Goal: Use online tool/utility

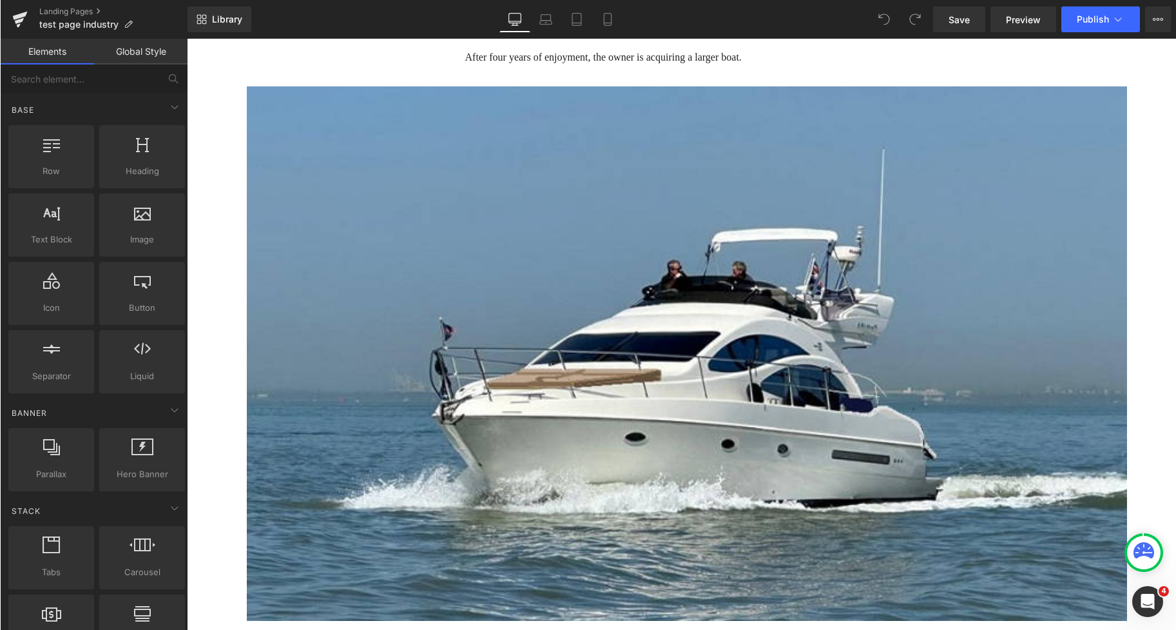
scroll to position [311, 0]
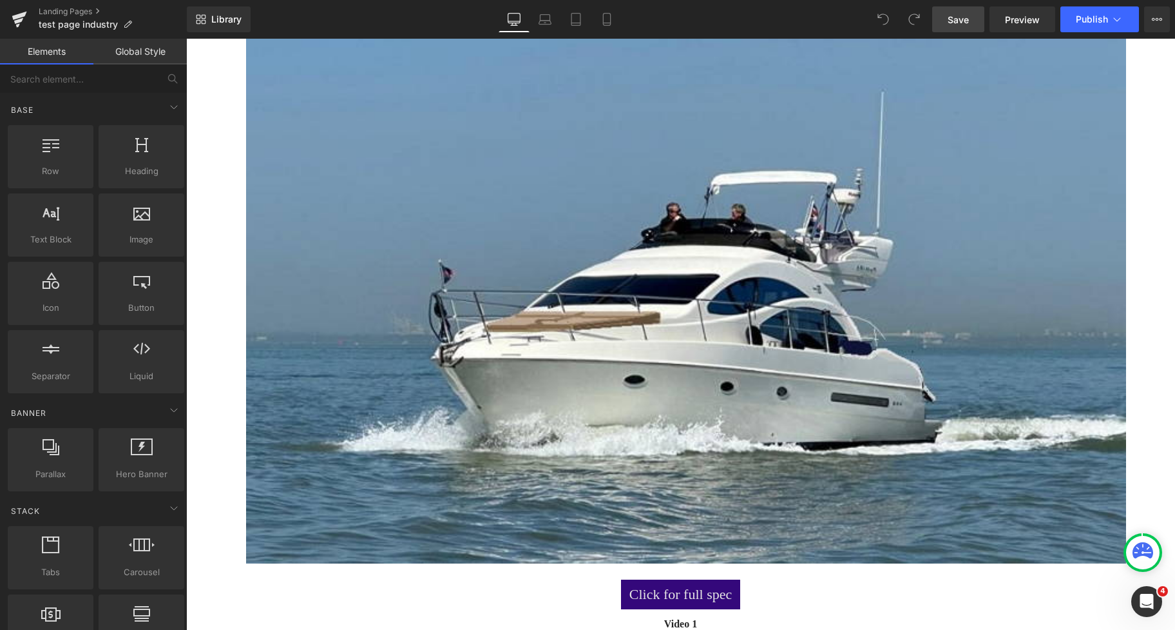
click at [954, 19] on span "Save" at bounding box center [958, 20] width 21 height 14
click at [635, 33] on div "Library Desktop Desktop Laptop Tablet Mobile Save Preview Publish Scheduled Vie…" at bounding box center [681, 19] width 989 height 39
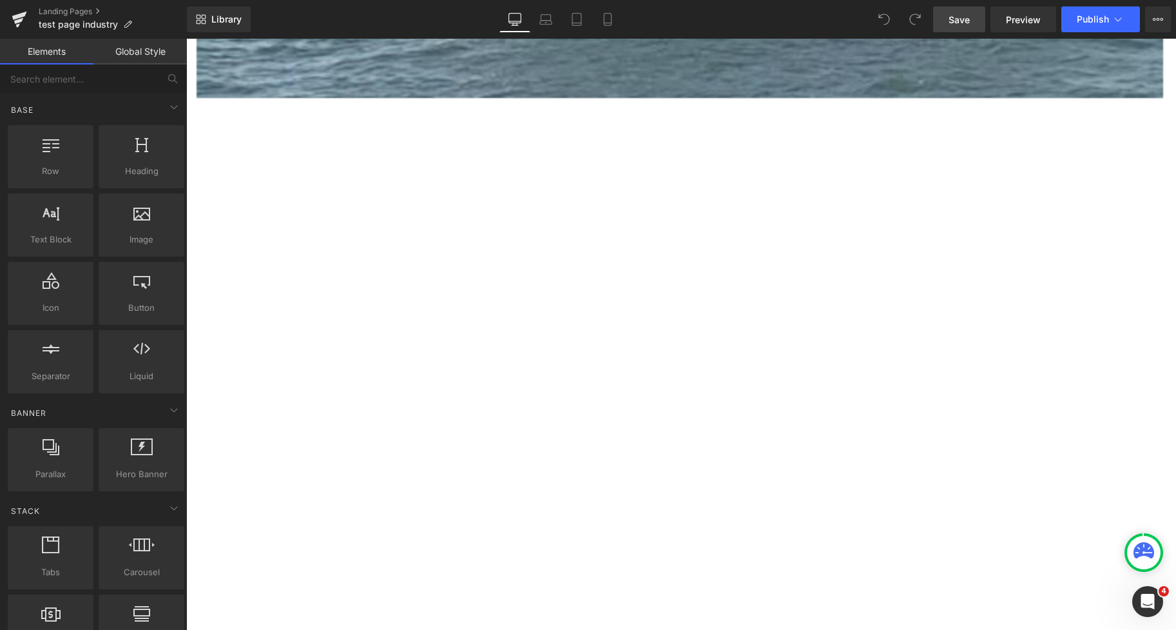
scroll to position [20598, 0]
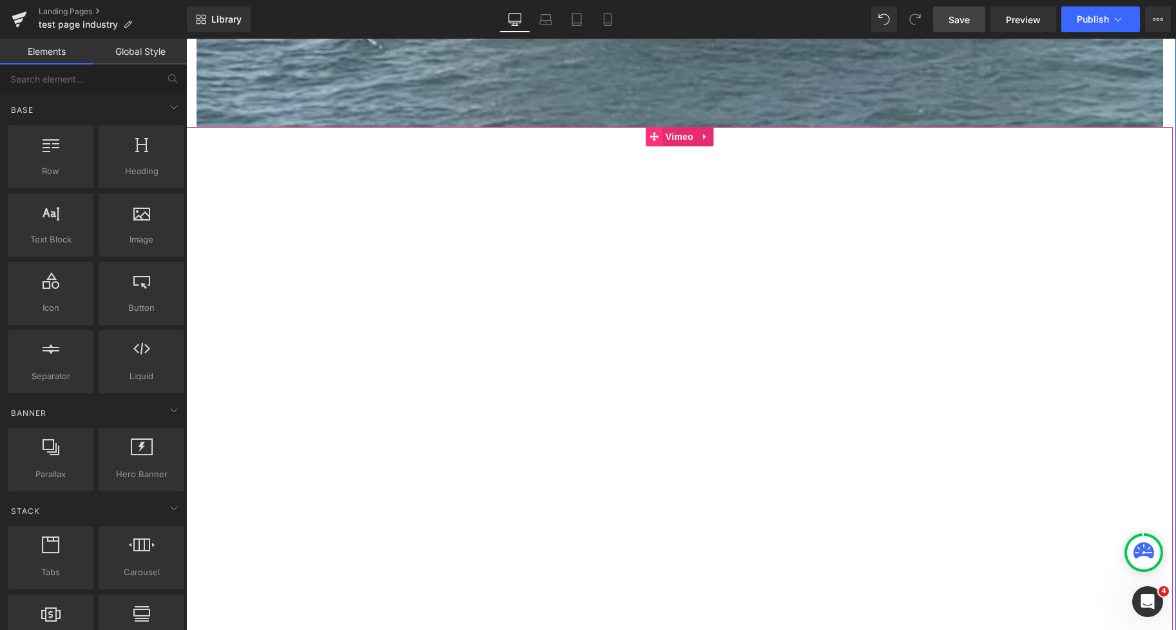
click at [650, 130] on span at bounding box center [654, 136] width 17 height 19
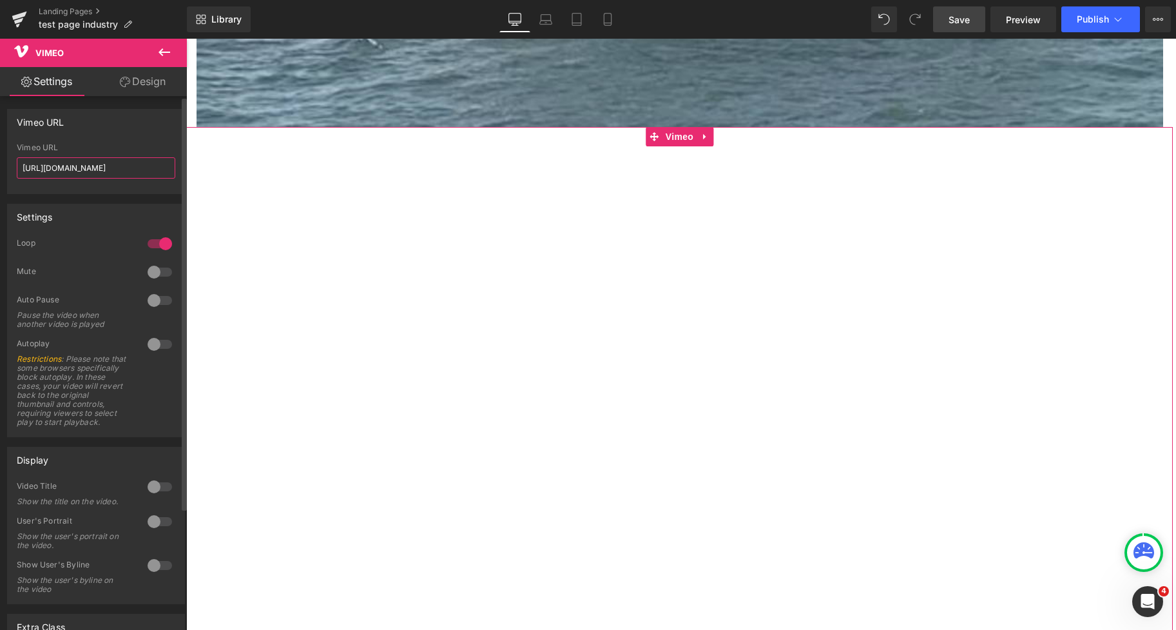
scroll to position [0, 62]
drag, startPoint x: 23, startPoint y: 168, endPoint x: 181, endPoint y: 171, distance: 157.9
click at [181, 171] on div "Vimeo URL [URL][DOMAIN_NAME] Vimeo URL [URL][DOMAIN_NAME]" at bounding box center [96, 146] width 193 height 95
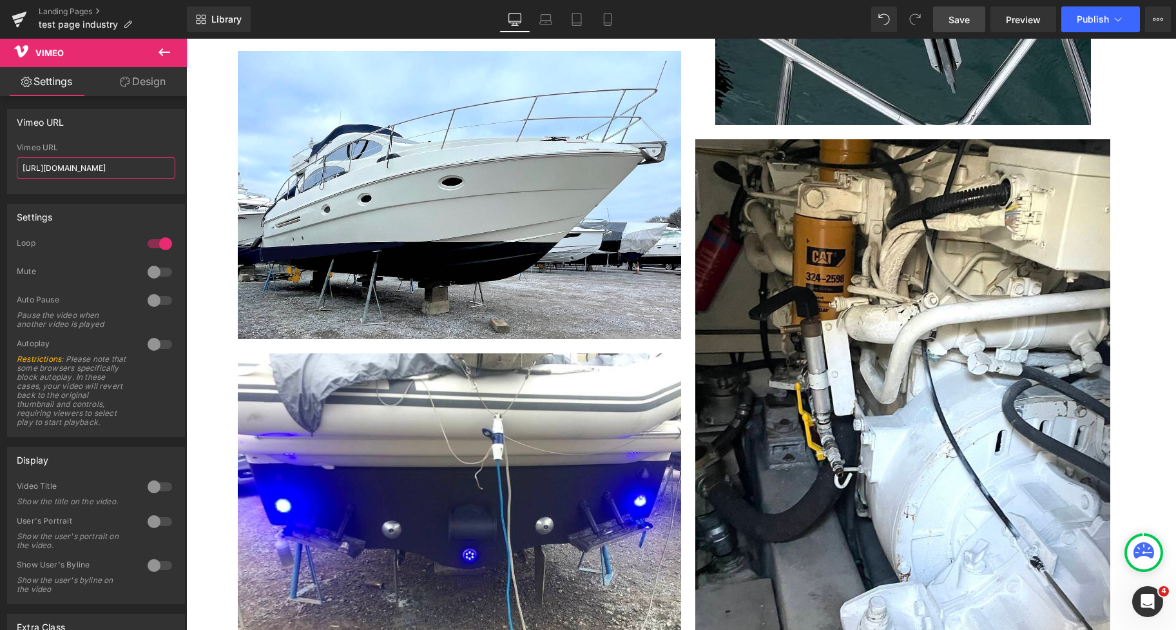
scroll to position [13702, 0]
